Goal: Task Accomplishment & Management: Use online tool/utility

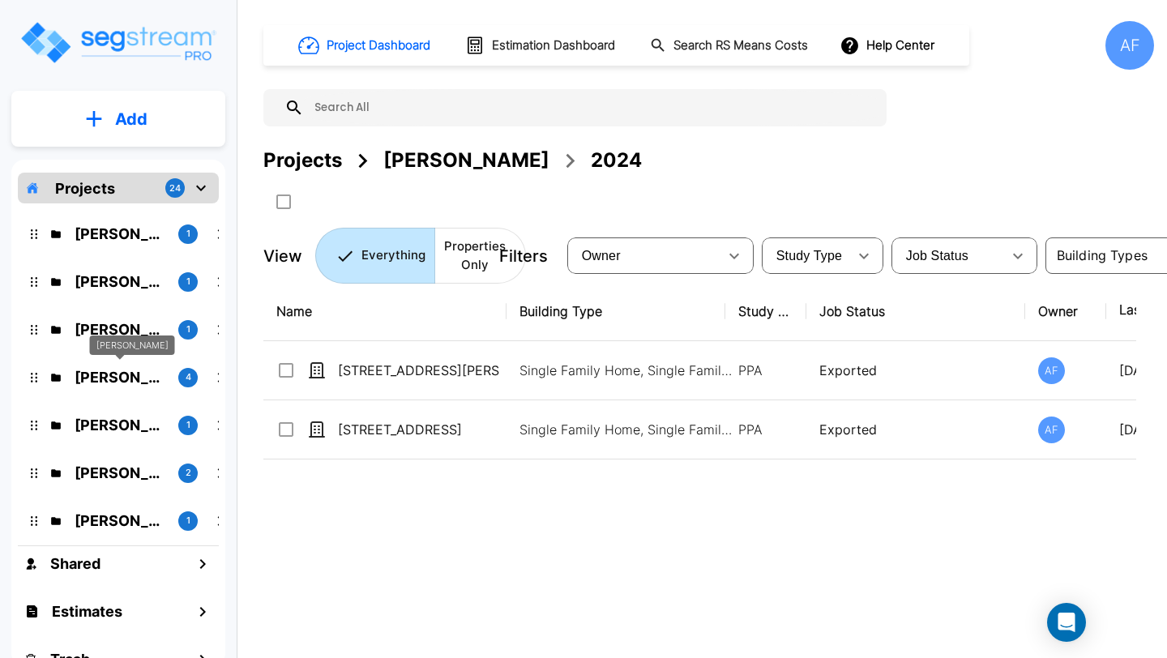
click at [122, 383] on p "Moshe Toiv" at bounding box center [120, 377] width 91 height 22
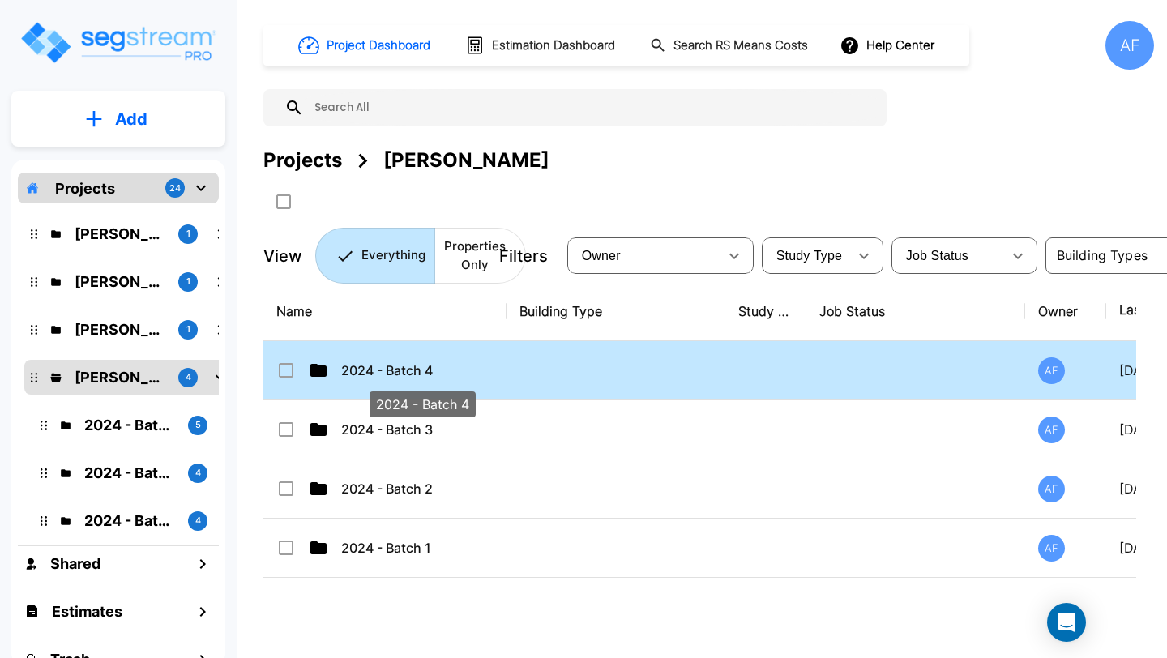
click at [449, 375] on p "2024 - Batch 4" at bounding box center [422, 370] width 162 height 19
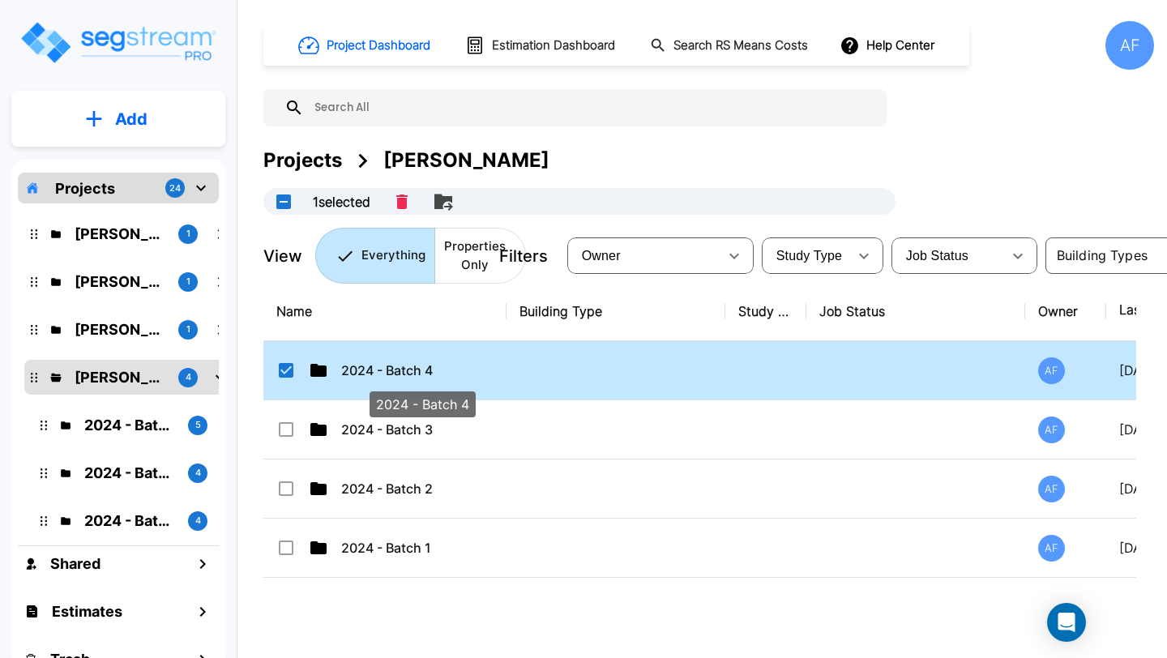
click at [449, 375] on p "2024 - Batch 4" at bounding box center [422, 370] width 162 height 19
checkbox input "false"
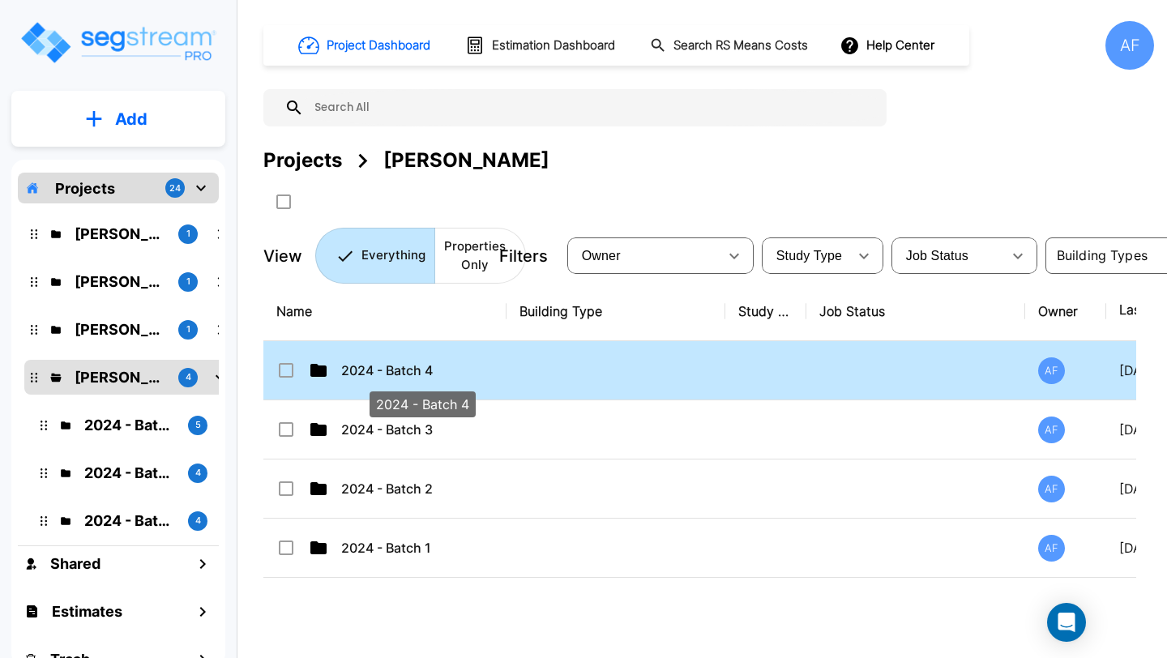
click at [449, 375] on p "2024 - Batch 4" at bounding box center [422, 370] width 162 height 19
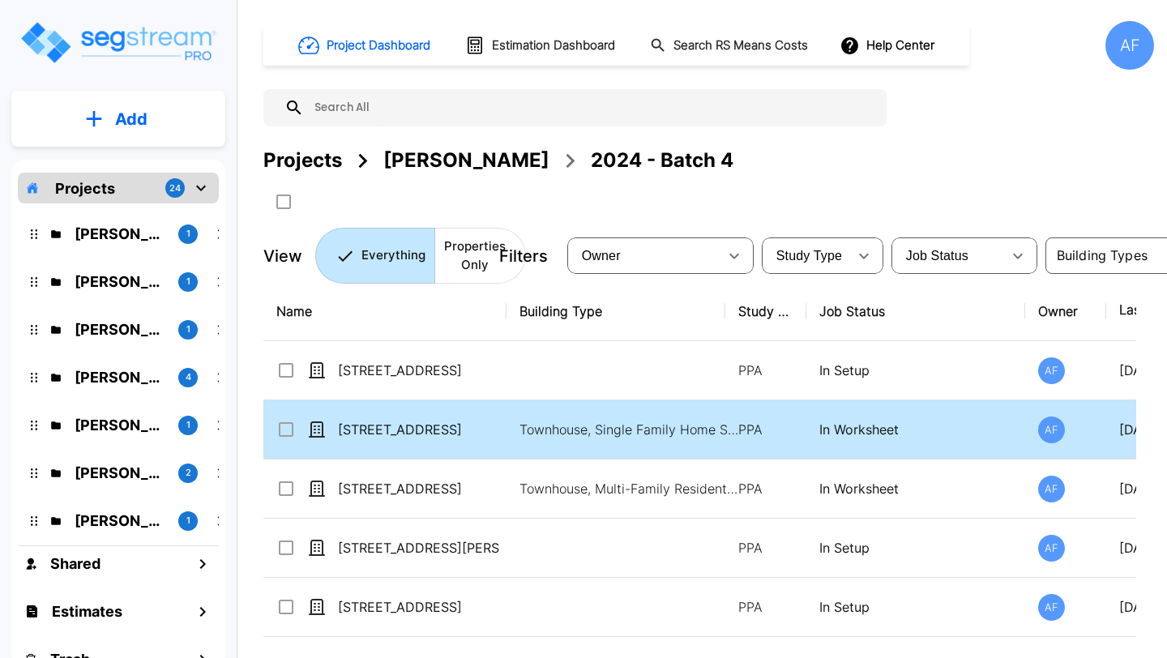
click at [474, 440] on td "[STREET_ADDRESS]" at bounding box center [384, 429] width 243 height 59
checkbox input "true"
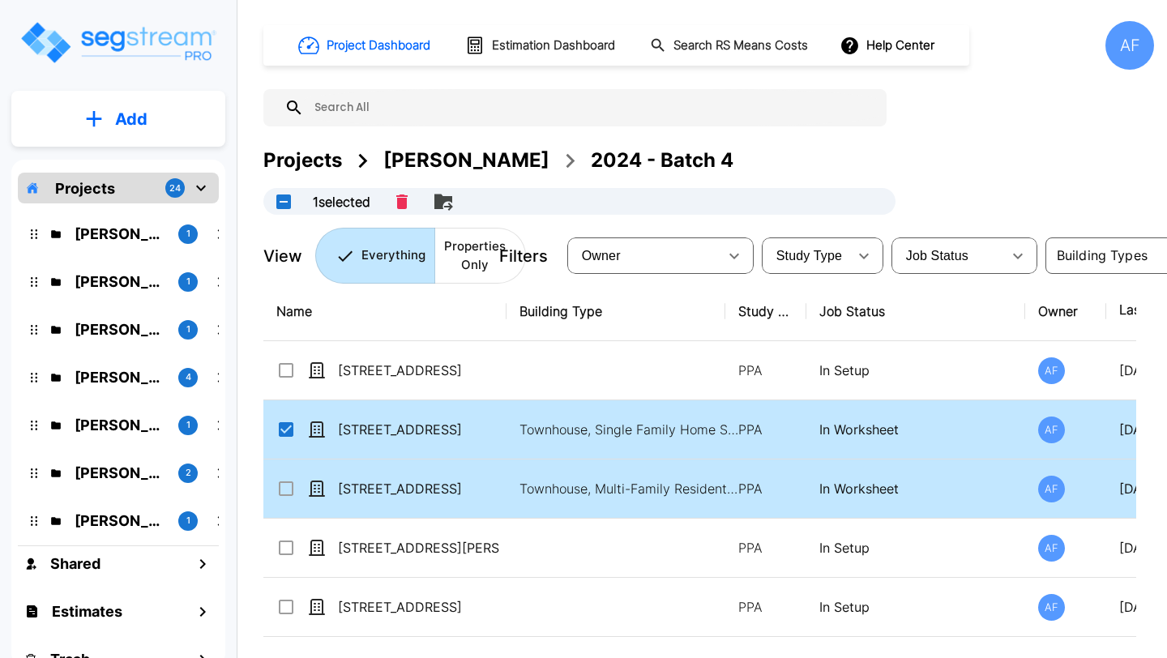
click at [463, 478] on td "[STREET_ADDRESS]" at bounding box center [384, 488] width 243 height 59
checkbox input "true"
click at [388, 439] on td "[STREET_ADDRESS]" at bounding box center [384, 429] width 243 height 59
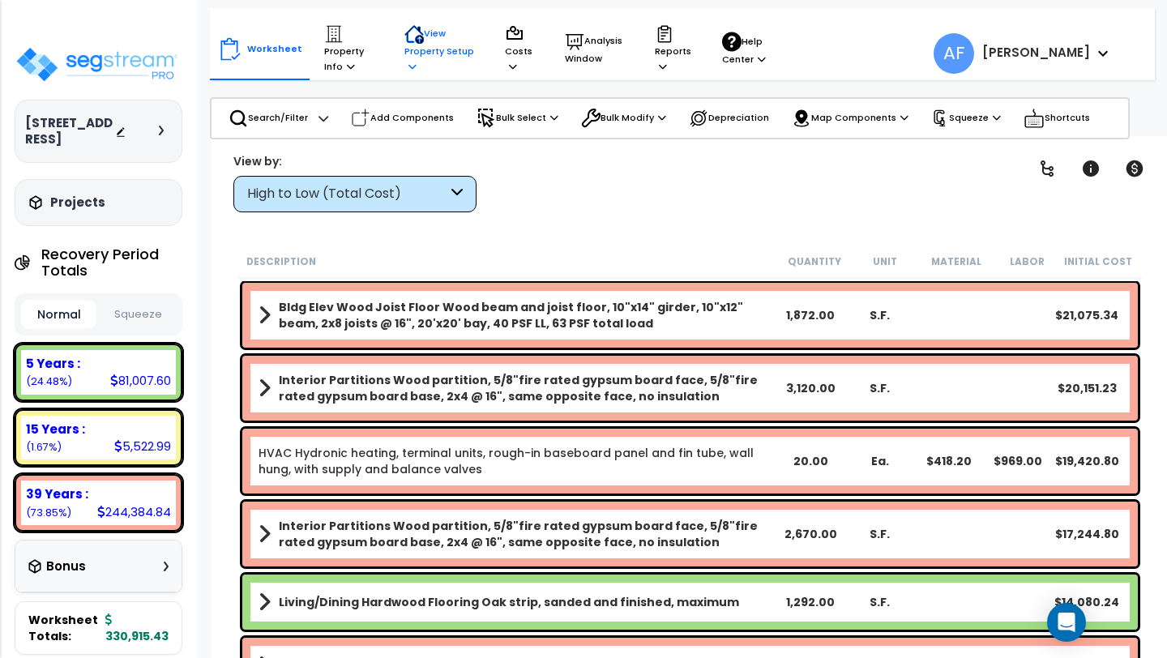
click at [374, 42] on p "View Property Setup" at bounding box center [348, 48] width 49 height 49
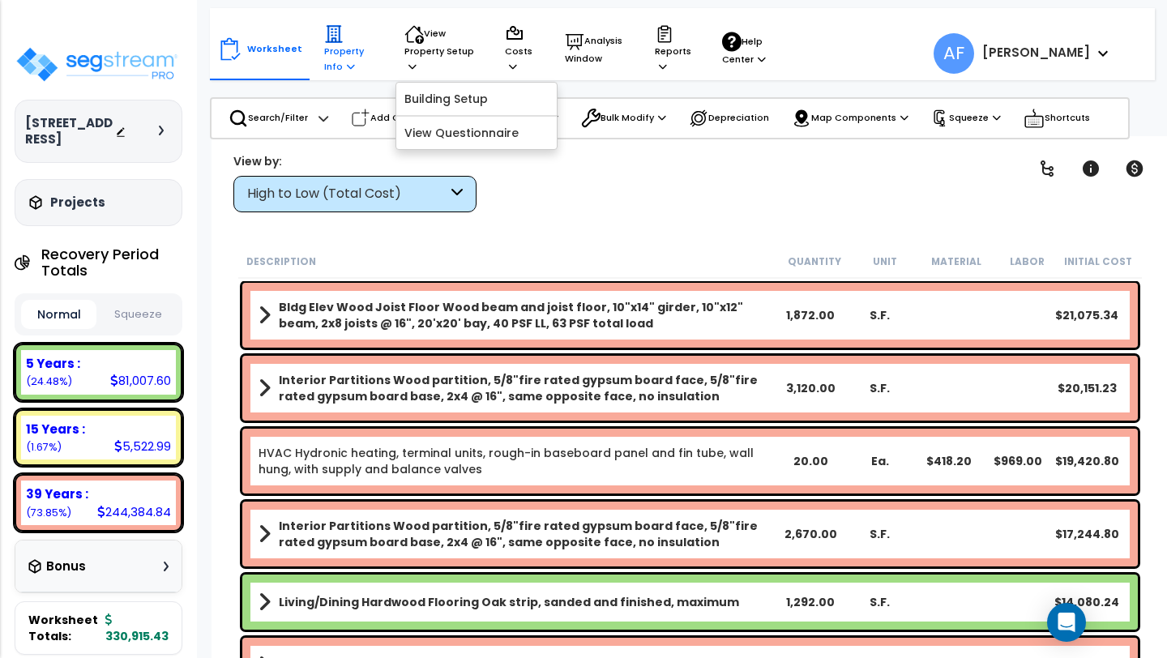
click at [331, 56] on p "Property Info" at bounding box center [348, 48] width 49 height 49
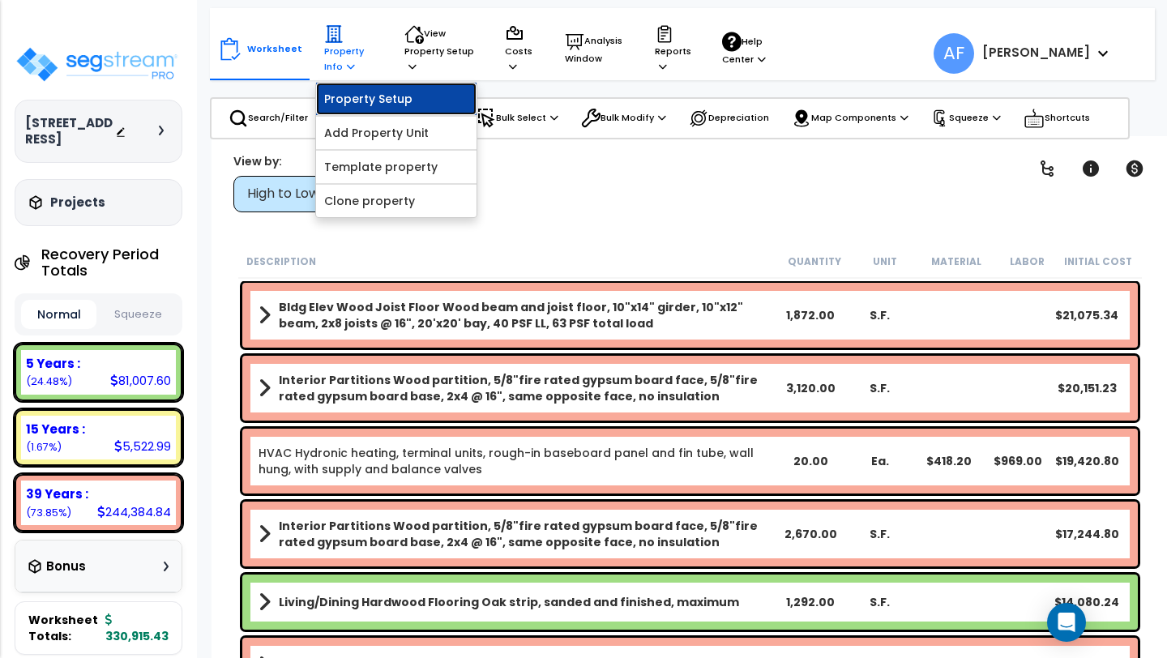
click at [349, 93] on link "Property Setup" at bounding box center [396, 99] width 160 height 32
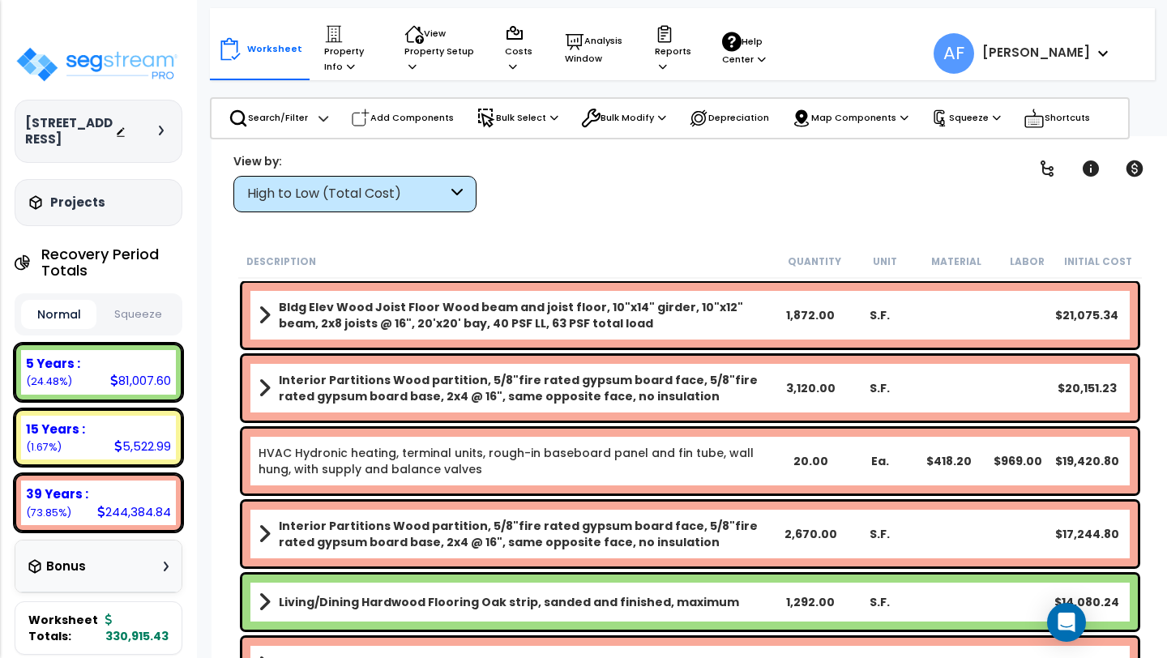
scroll to position [2, 0]
click at [229, 617] on div "Description Quantity Unit Material Labor Initial Cost Bldg Elev Wood Joist Floo…" at bounding box center [690, 465] width 925 height 441
